Goal: Information Seeking & Learning: Learn about a topic

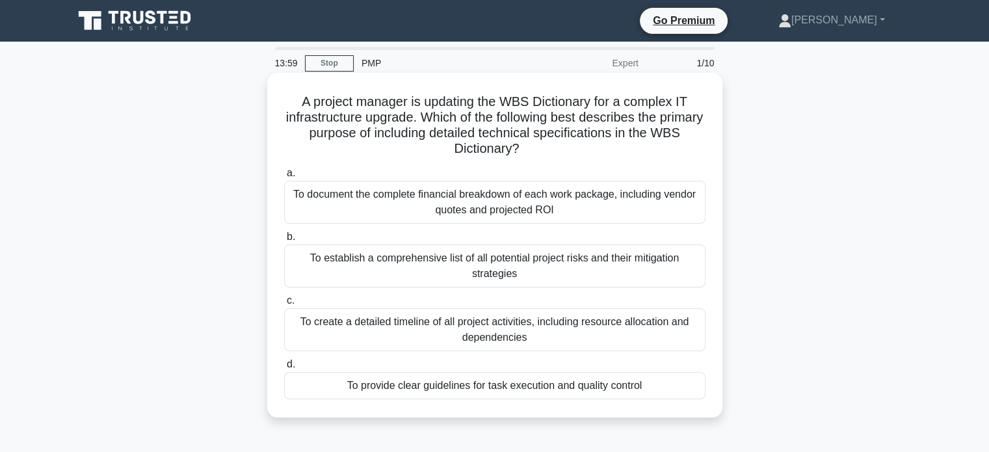
click at [596, 335] on div "To create a detailed timeline of all project activities, including resource all…" at bounding box center [494, 329] width 421 height 43
click at [284, 305] on input "c. To create a detailed timeline of all project activities, including resource …" at bounding box center [284, 300] width 0 height 8
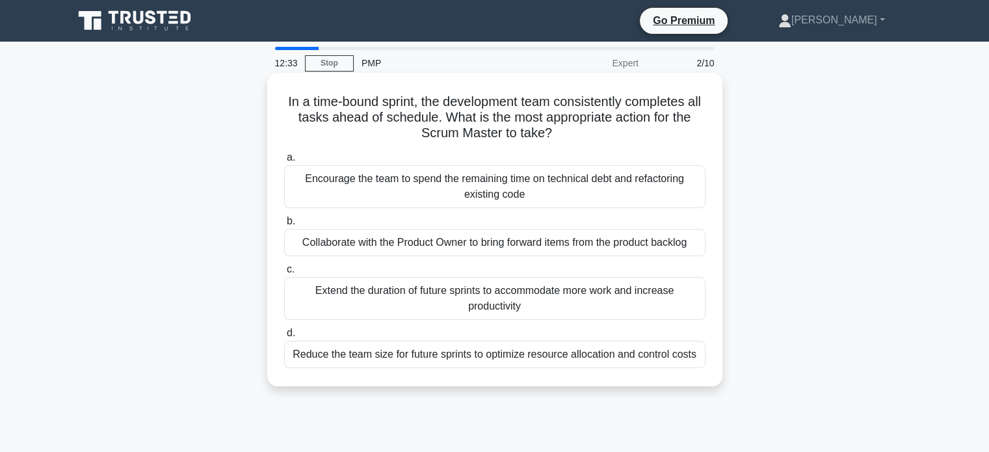
click at [634, 241] on div "Collaborate with the Product Owner to bring forward items from the product back…" at bounding box center [494, 242] width 421 height 27
click at [284, 226] on input "b. Collaborate with the Product Owner to bring forward items from the product b…" at bounding box center [284, 221] width 0 height 8
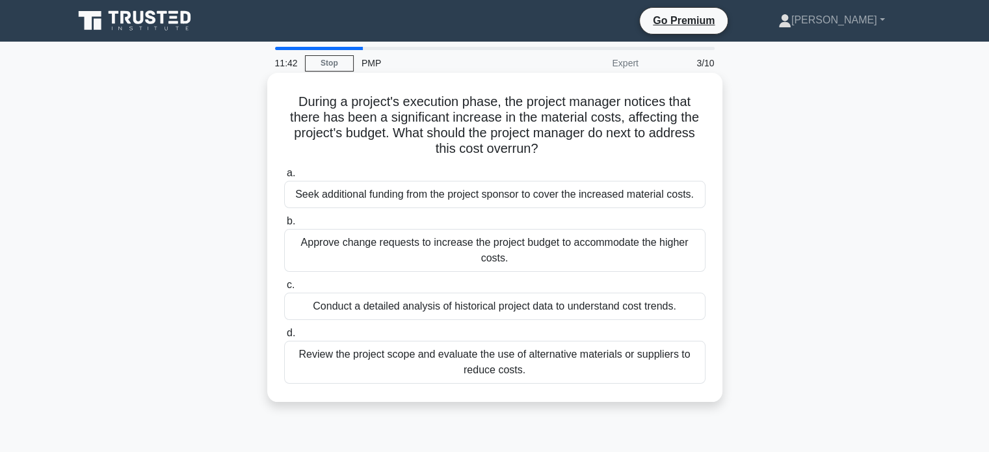
click at [584, 364] on div "Review the project scope and evaluate the use of alternative materials or suppl…" at bounding box center [494, 362] width 421 height 43
click at [284, 337] on input "d. Review the project scope and evaluate the use of alternative materials or su…" at bounding box center [284, 333] width 0 height 8
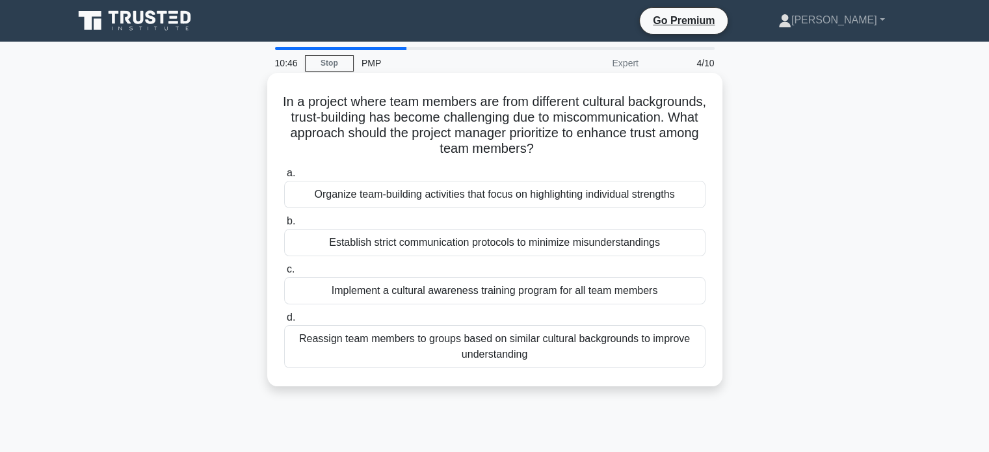
click at [608, 293] on div "Implement a cultural awareness training program for all team members" at bounding box center [494, 290] width 421 height 27
click at [284, 274] on input "c. Implement a cultural awareness training program for all team members" at bounding box center [284, 269] width 0 height 8
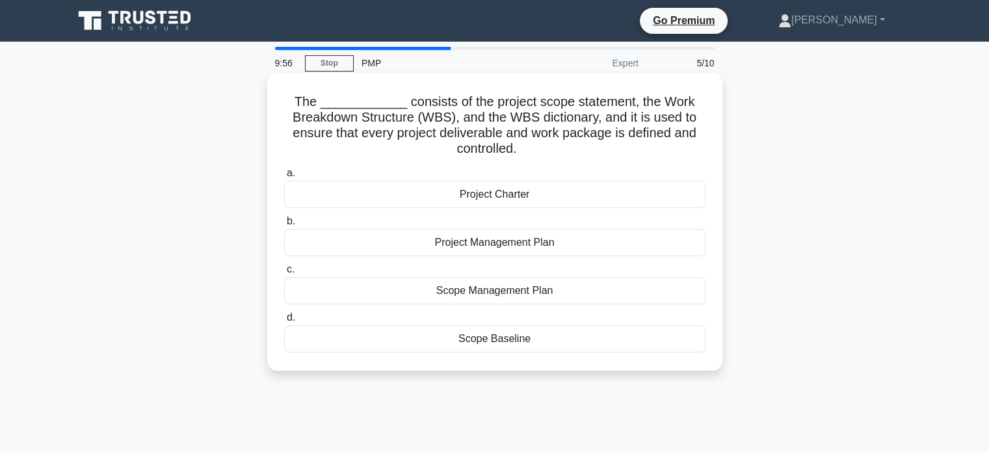
click at [558, 293] on div "Scope Management Plan" at bounding box center [494, 290] width 421 height 27
click at [284, 274] on input "c. Scope Management Plan" at bounding box center [284, 269] width 0 height 8
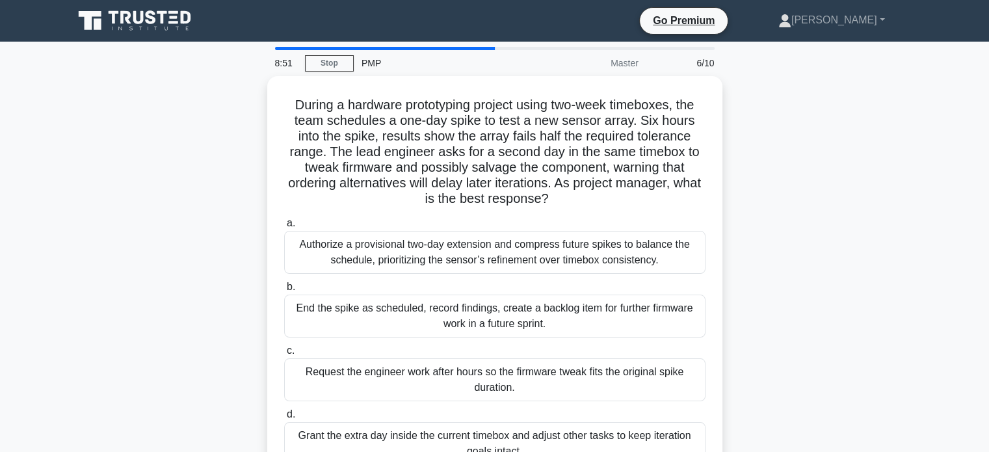
scroll to position [43, 0]
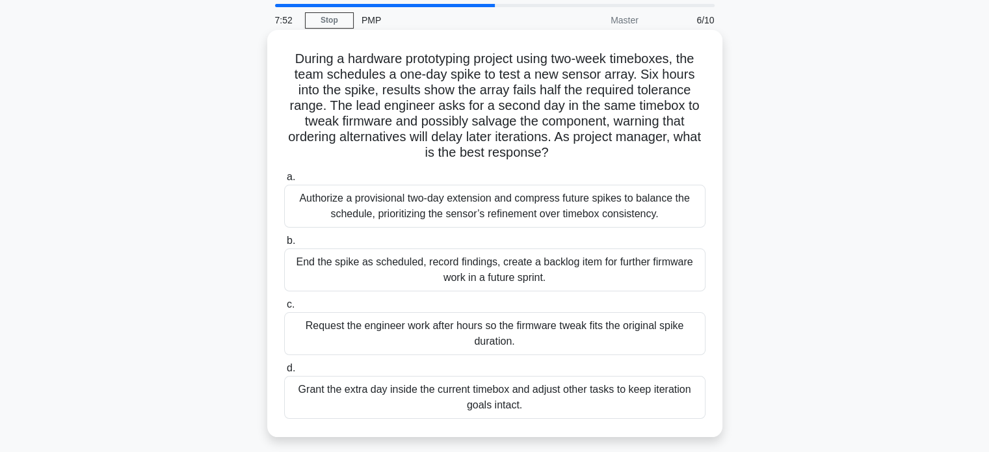
click at [557, 407] on div "Grant the extra day inside the current timebox and adjust other tasks to keep i…" at bounding box center [494, 397] width 421 height 43
click at [284, 372] on input "d. Grant the extra day inside the current timebox and adjust other tasks to kee…" at bounding box center [284, 368] width 0 height 8
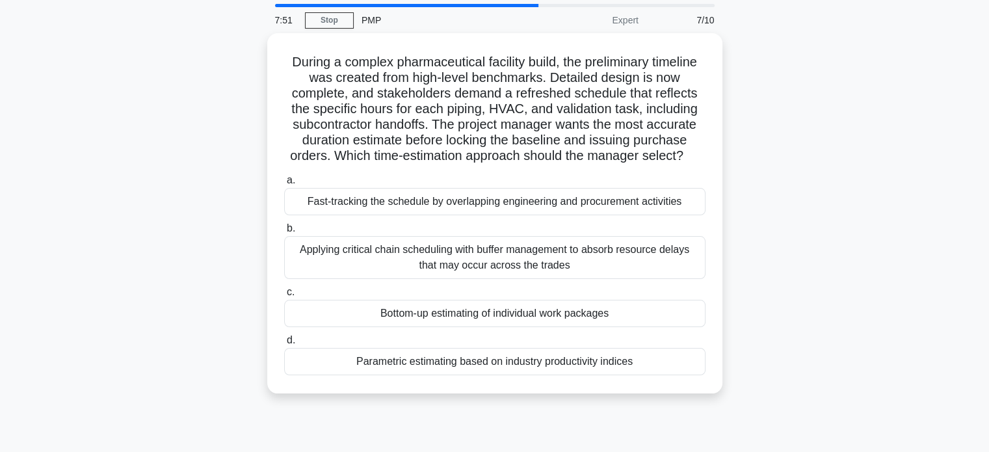
scroll to position [0, 0]
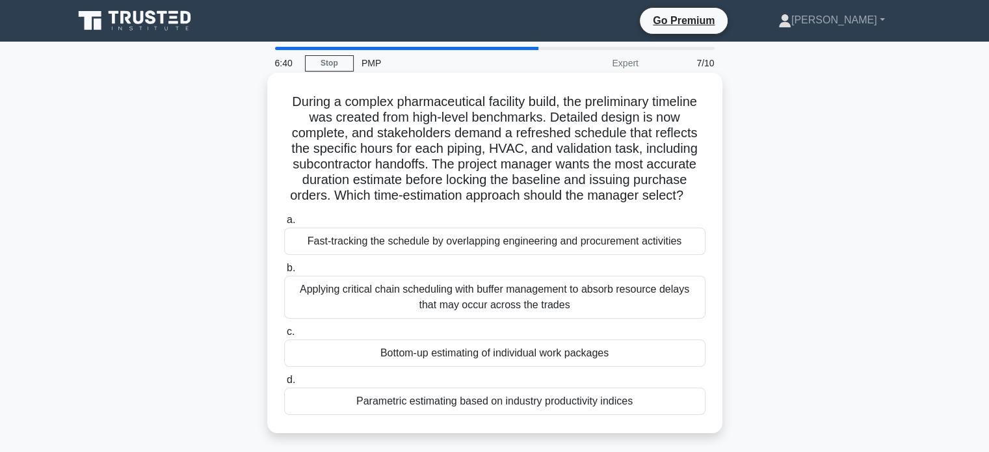
click at [503, 352] on div "Bottom-up estimating of individual work packages" at bounding box center [494, 352] width 421 height 27
click at [284, 336] on input "c. Bottom-up estimating of individual work packages" at bounding box center [284, 332] width 0 height 8
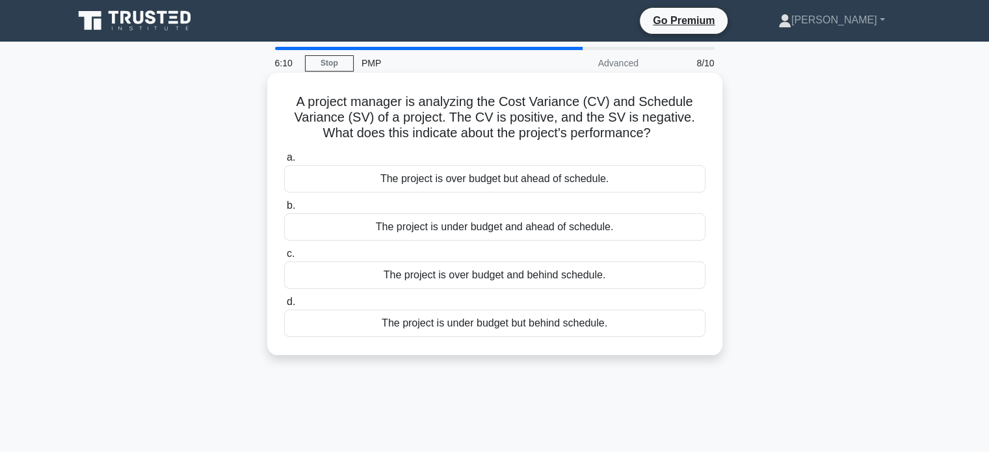
click at [525, 324] on div "The project is under budget but behind schedule." at bounding box center [494, 322] width 421 height 27
click at [284, 306] on input "d. The project is under budget but behind schedule." at bounding box center [284, 302] width 0 height 8
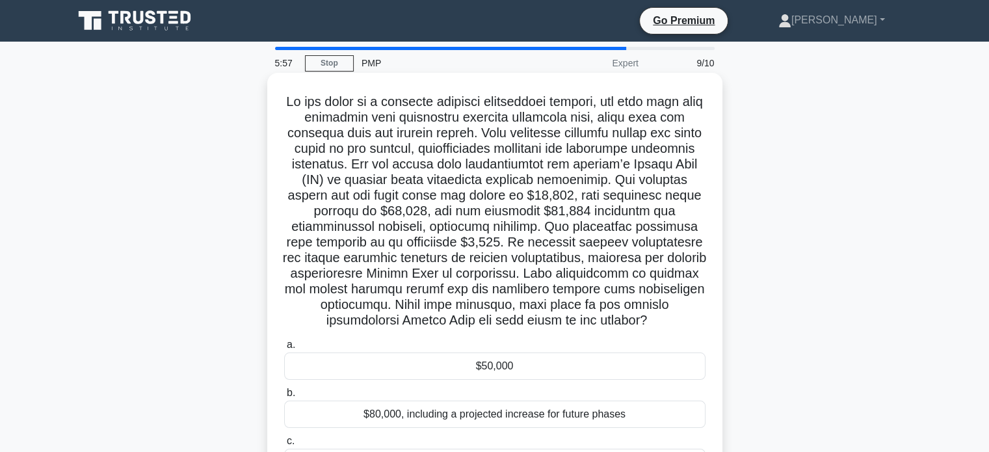
drag, startPoint x: 287, startPoint y: 100, endPoint x: 521, endPoint y: 338, distance: 333.3
click at [521, 329] on h5 ".spinner_0XTQ{transform-origin:center;animation:spinner_y6GP .75s linear infini…" at bounding box center [495, 211] width 424 height 235
copy h5 "In the midst of a critical software development project, you find your team gra…"
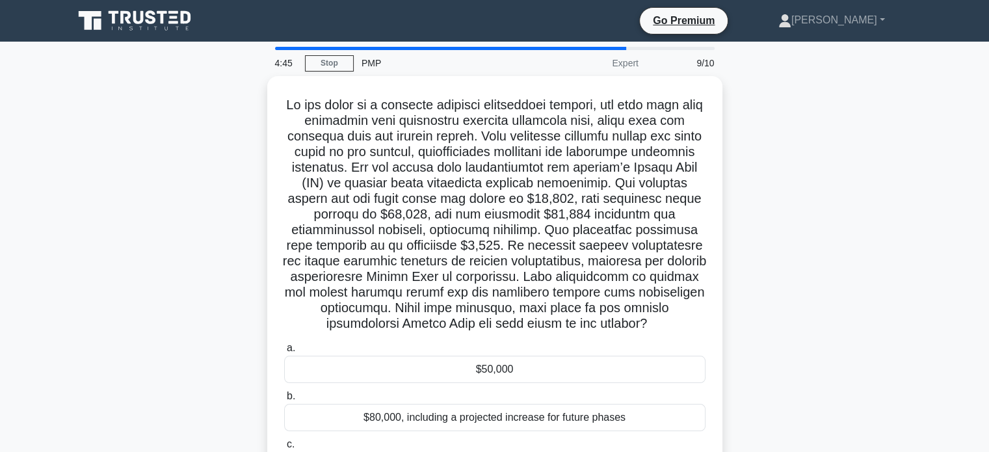
click at [788, 300] on div ".spinner_0XTQ{transform-origin:center;animation:spinner_y6GP .75s linear infini…" at bounding box center [495, 318] width 858 height 485
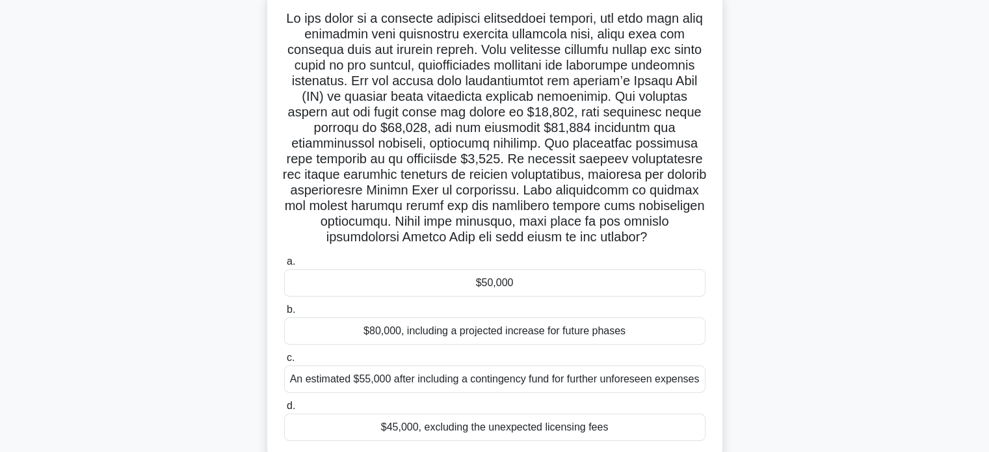
scroll to position [130, 0]
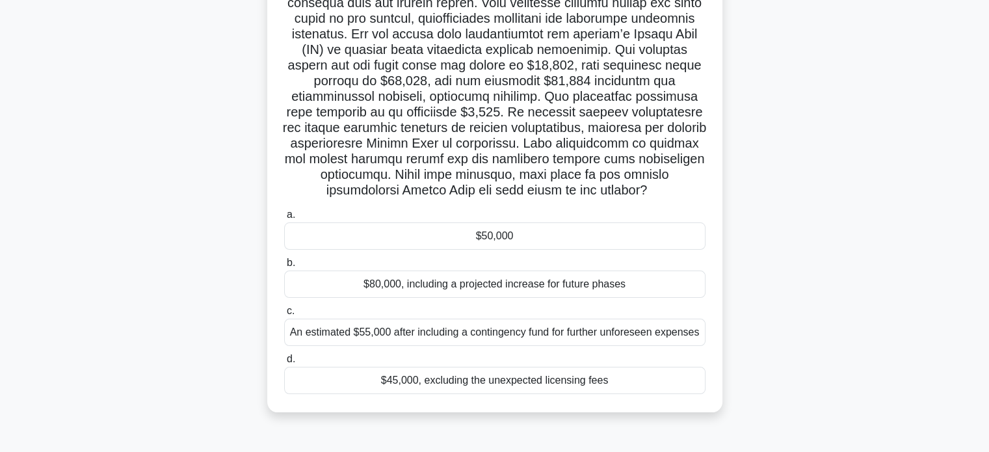
click at [577, 394] on div "$45,000, excluding the unexpected licensing fees" at bounding box center [494, 380] width 421 height 27
click at [284, 363] on input "d. $45,000, excluding the unexpected licensing fees" at bounding box center [284, 359] width 0 height 8
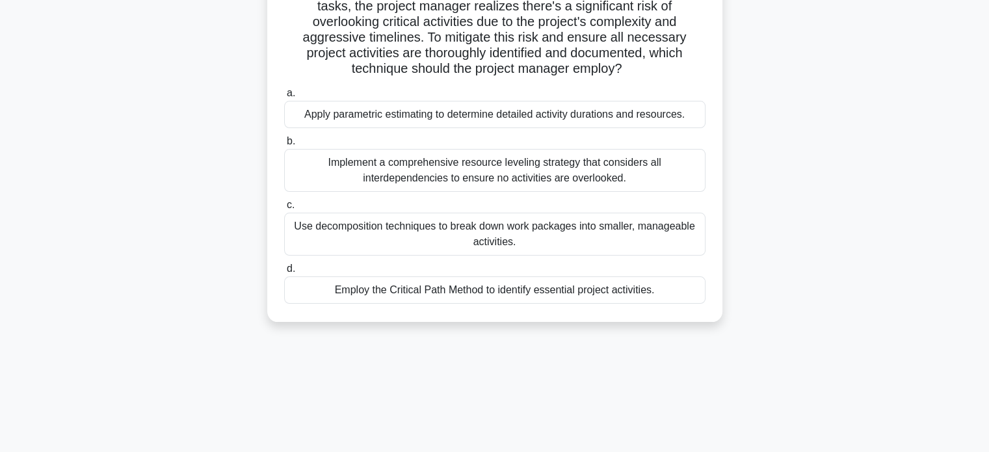
scroll to position [0, 0]
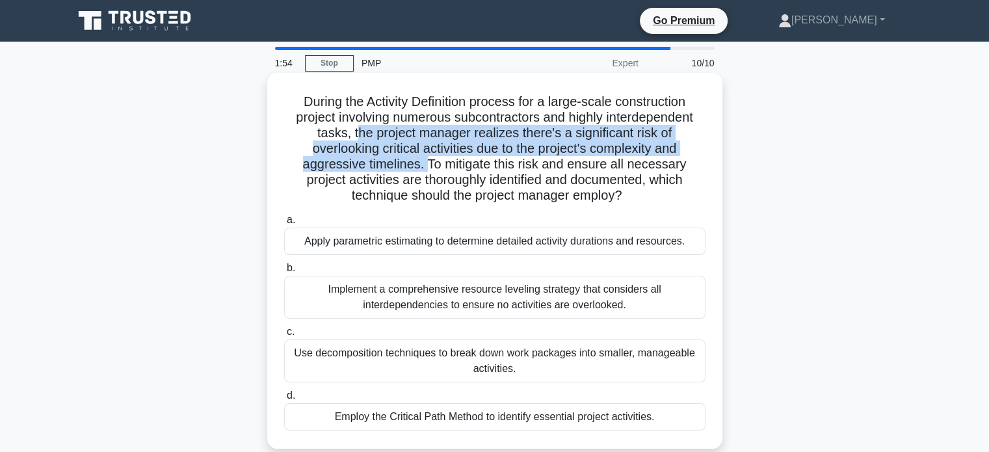
drag, startPoint x: 354, startPoint y: 128, endPoint x: 425, endPoint y: 164, distance: 79.4
click at [425, 164] on h5 "During the Activity Definition process for a large-scale construction project i…" at bounding box center [495, 149] width 424 height 111
drag, startPoint x: 349, startPoint y: 133, endPoint x: 431, endPoint y: 172, distance: 90.4
click at [431, 172] on h5 "During the Activity Definition process for a large-scale construction project i…" at bounding box center [495, 149] width 424 height 111
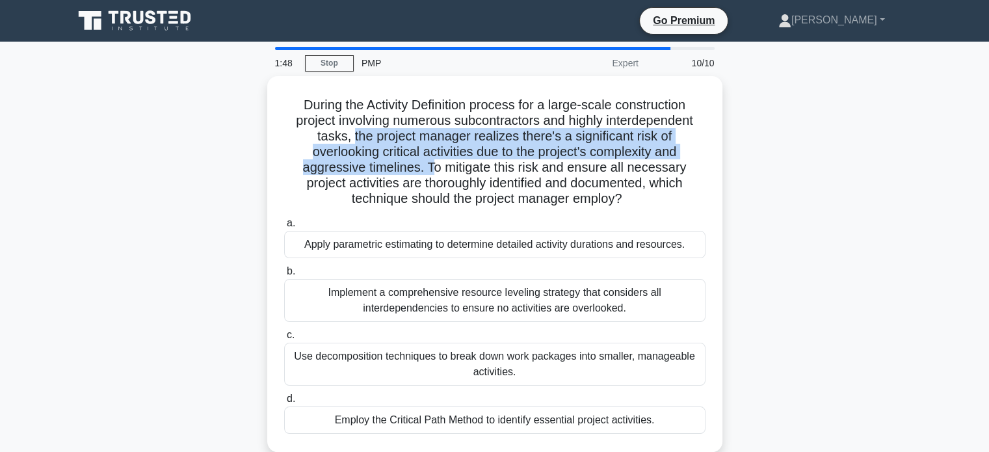
copy h5 "the project manager realizes there's a significant risk of overlooking critical…"
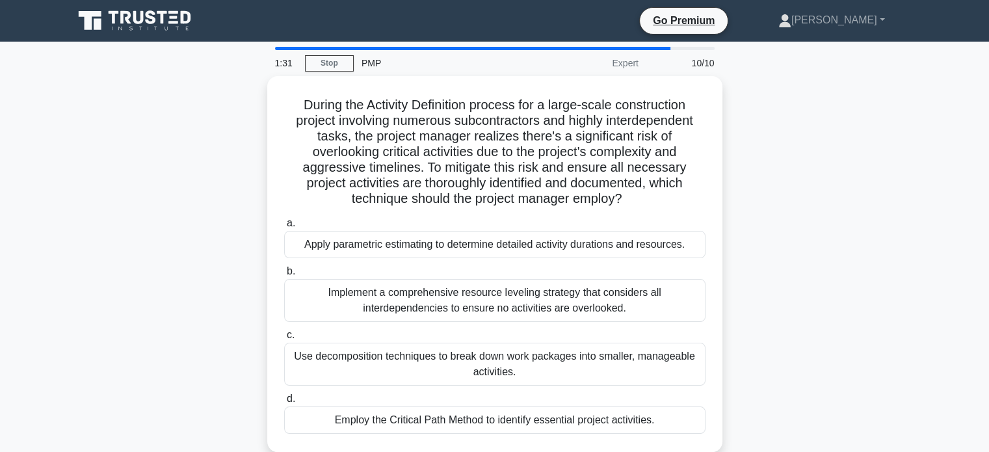
click at [882, 311] on div "During the Activity Definition process for a large-scale construction project i…" at bounding box center [495, 271] width 858 height 391
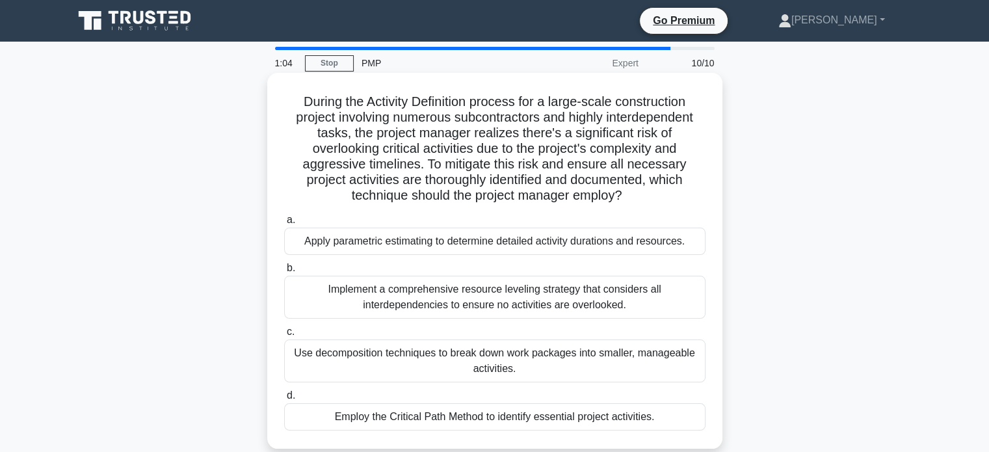
click at [556, 365] on div "Use decomposition techniques to break down work packages into smaller, manageab…" at bounding box center [494, 360] width 421 height 43
click at [284, 336] on input "c. Use decomposition techniques to break down work packages into smaller, manag…" at bounding box center [284, 332] width 0 height 8
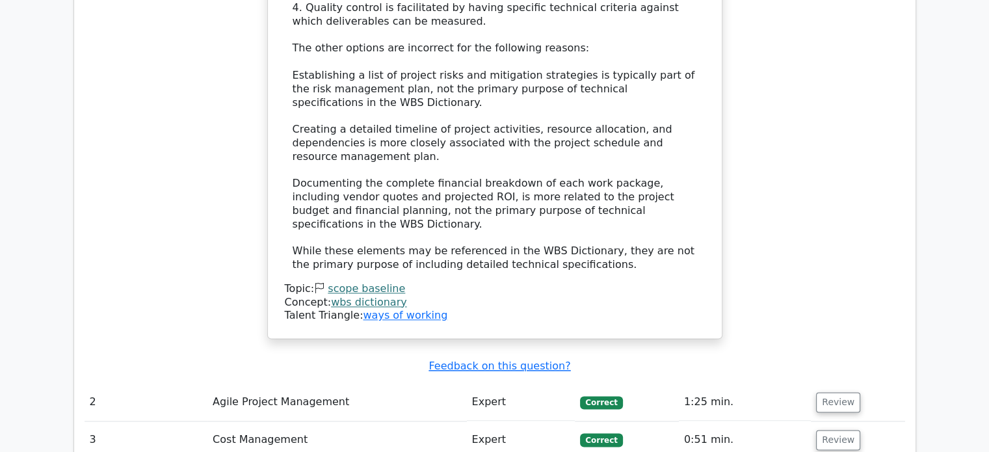
scroll to position [1820, 0]
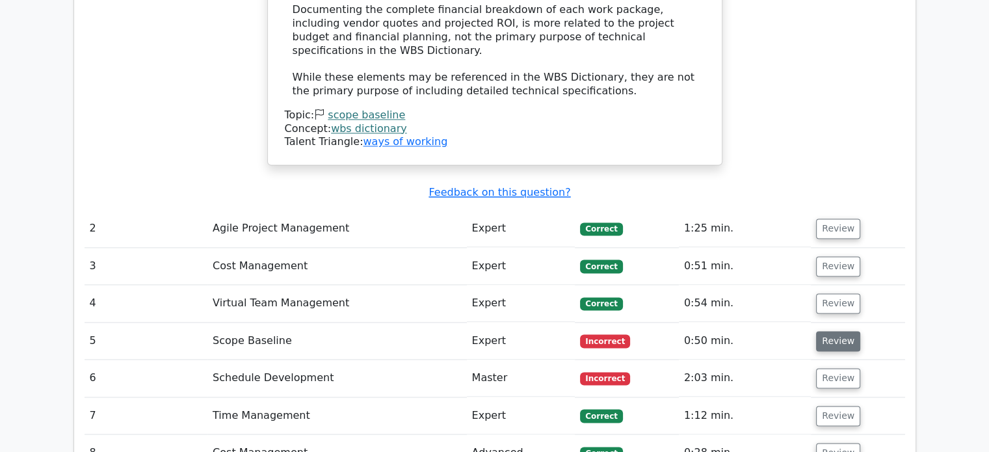
click at [842, 331] on button "Review" at bounding box center [838, 341] width 44 height 20
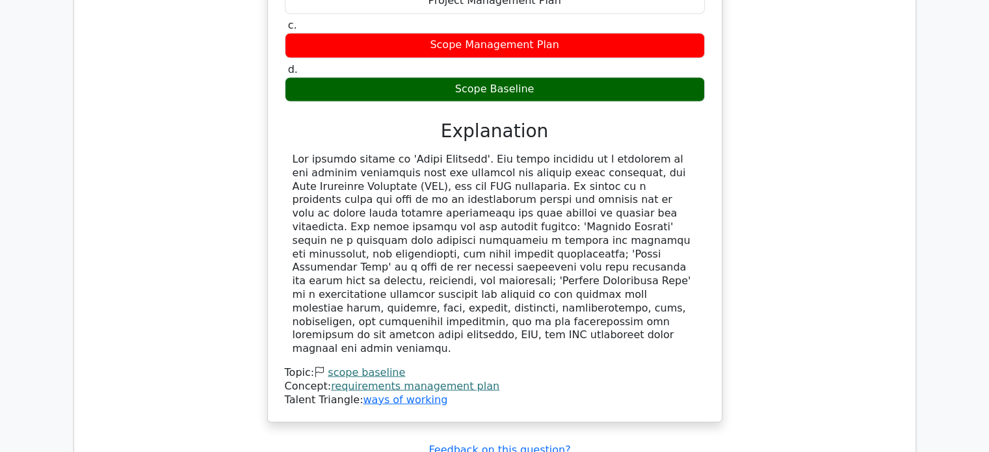
scroll to position [2470, 0]
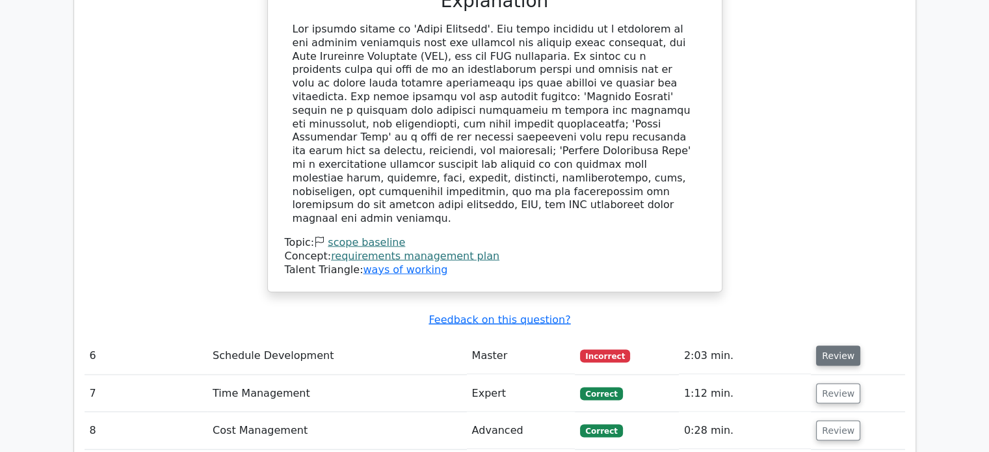
click at [837, 345] on button "Review" at bounding box center [838, 355] width 44 height 20
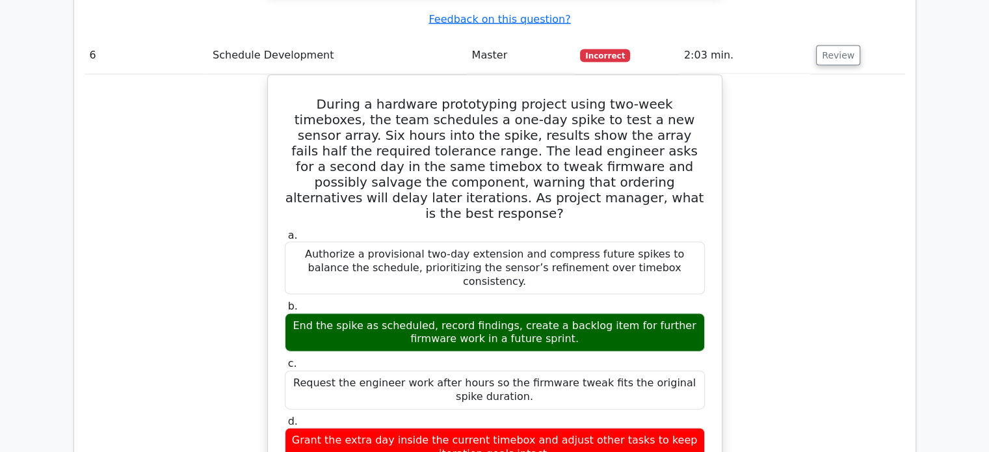
scroll to position [2817, 0]
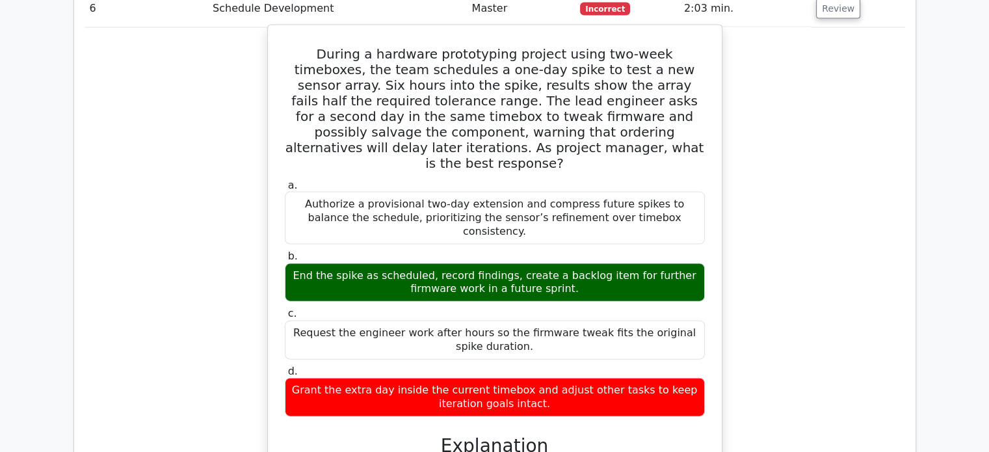
drag, startPoint x: 555, startPoint y: 155, endPoint x: 286, endPoint y: 137, distance: 269.8
click at [286, 263] on div "End the spike as scheduled, record findings, create a backlog item for further …" at bounding box center [495, 282] width 420 height 39
copy div "End the spike as scheduled, record findings, create a backlog item for further …"
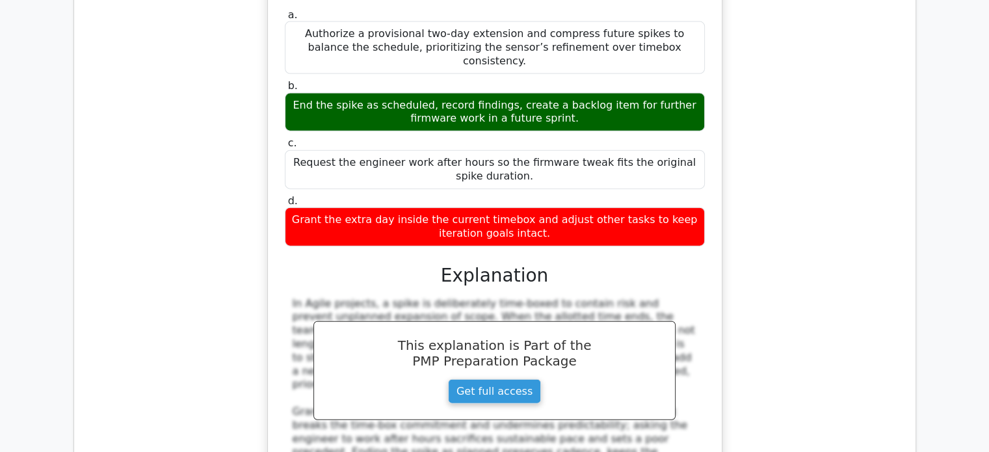
scroll to position [3207, 0]
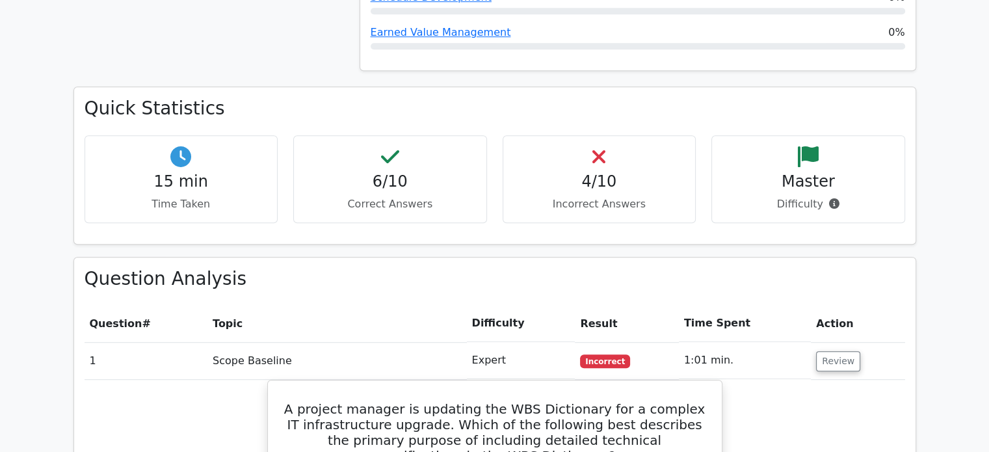
scroll to position [1040, 0]
